Goal: Navigation & Orientation: Find specific page/section

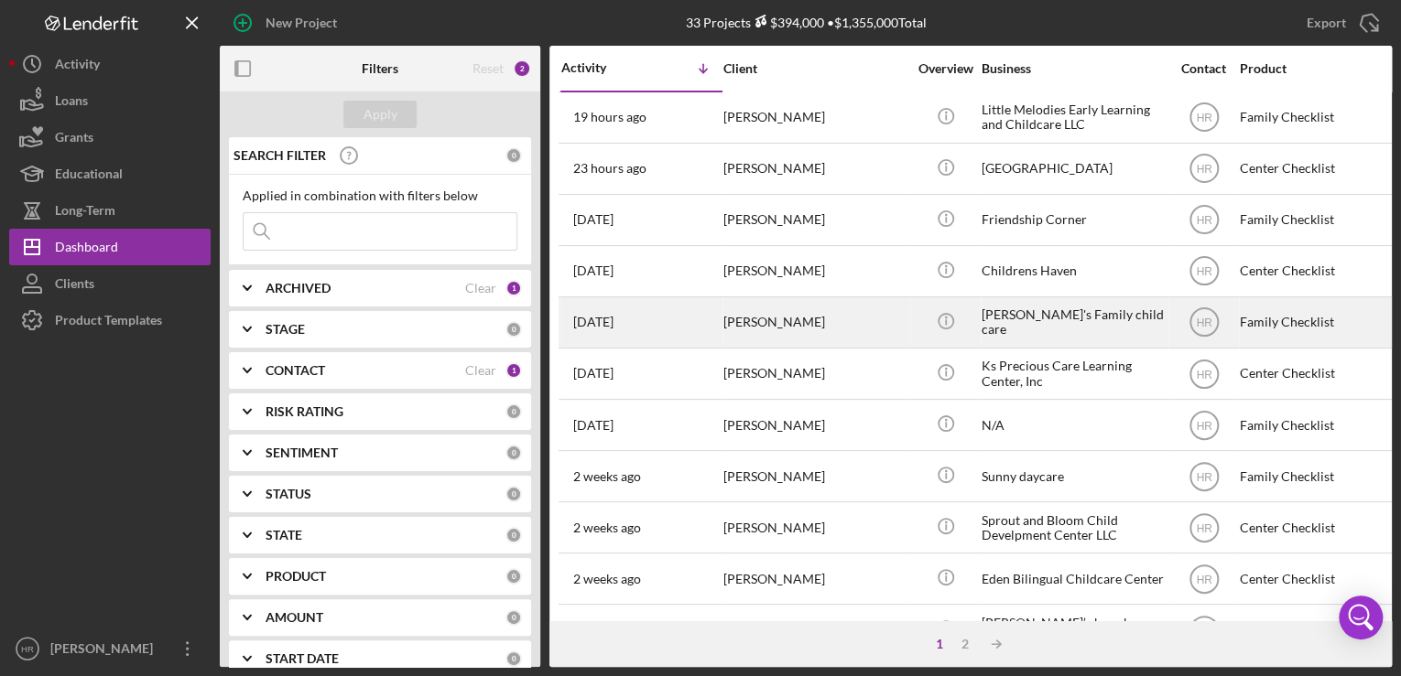
click at [584, 326] on time "[DATE]" at bounding box center [593, 322] width 40 height 15
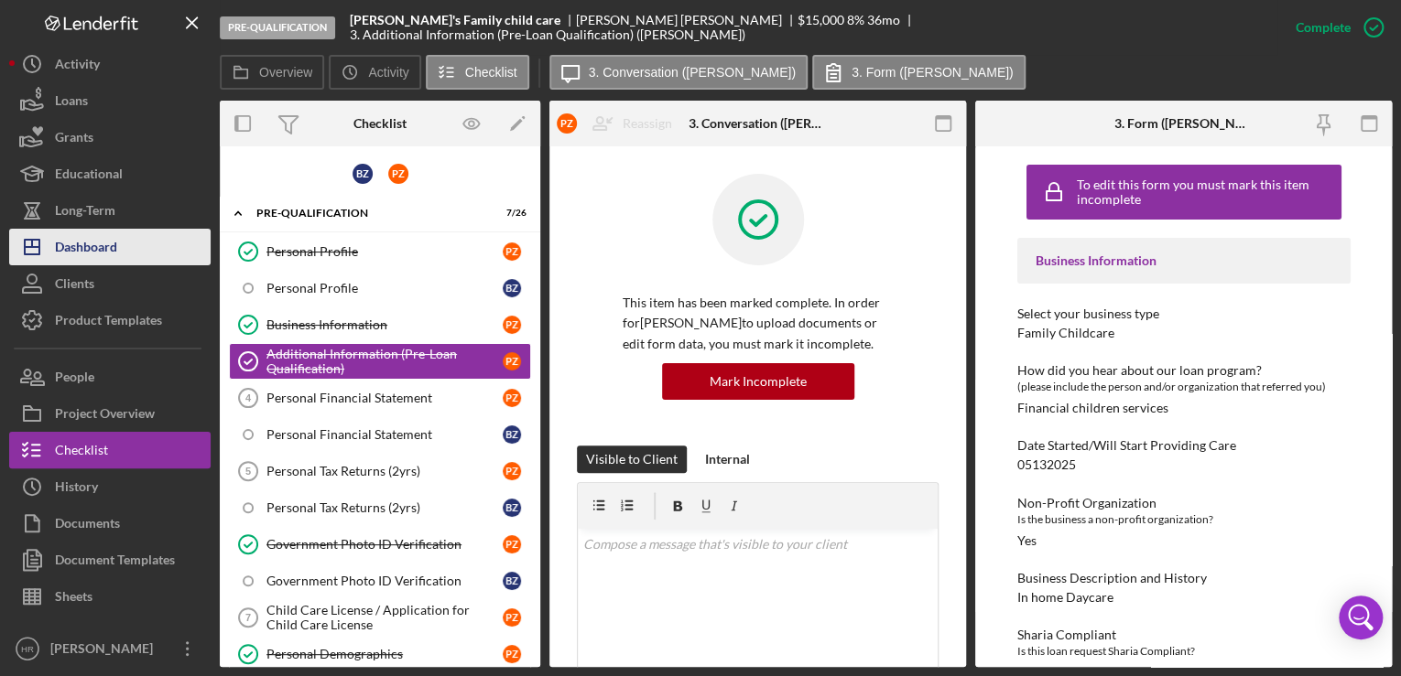
click at [79, 242] on div "Dashboard" at bounding box center [86, 249] width 62 height 41
